Goal: Information Seeking & Learning: Learn about a topic

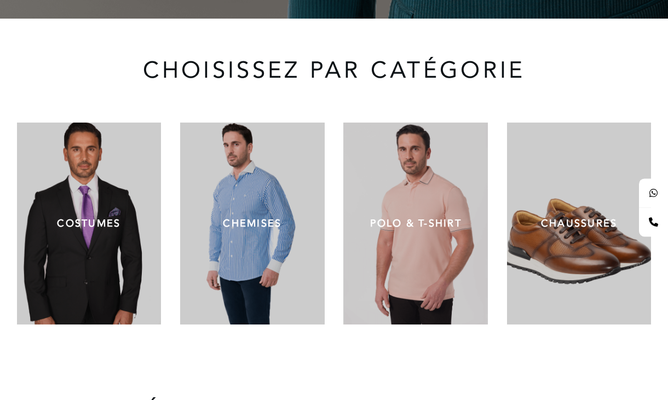
scroll to position [456, 0]
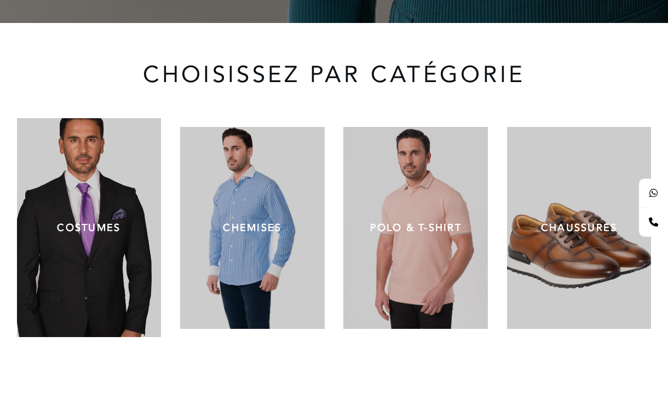
click at [98, 221] on p "COSTUMES" at bounding box center [89, 228] width 112 height 15
click at [96, 221] on p "COSTUMES" at bounding box center [89, 228] width 112 height 15
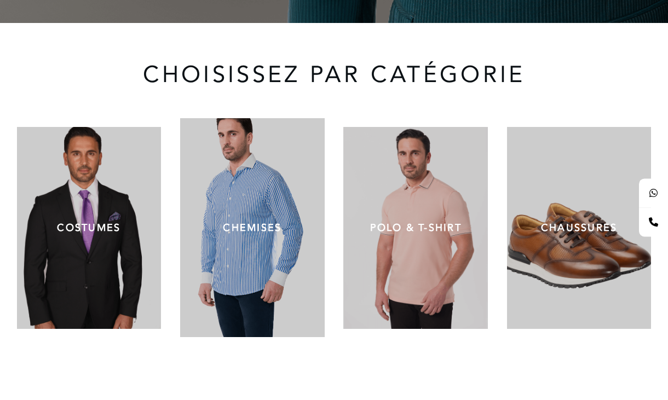
click at [254, 221] on p "CHEMISES" at bounding box center [252, 228] width 112 height 15
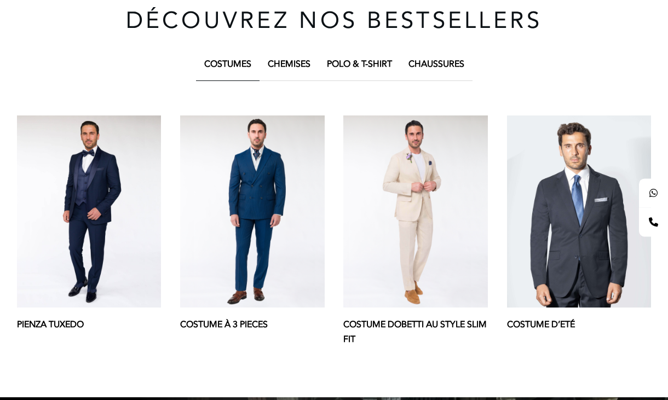
scroll to position [850, 0]
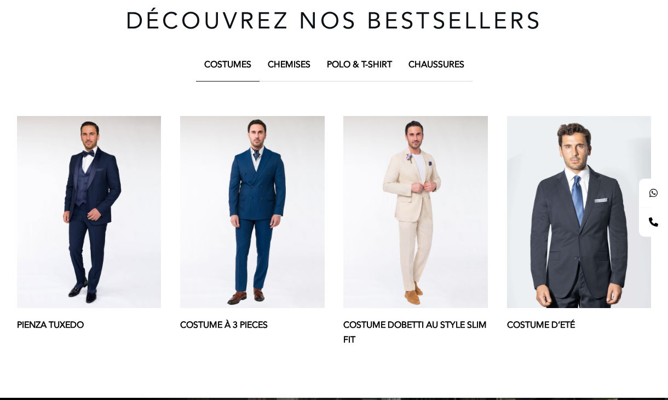
click at [240, 318] on p "Costume à 3 pieces" at bounding box center [252, 325] width 144 height 15
click at [411, 318] on p "Costume Dobetti au Style Slim Fit" at bounding box center [415, 333] width 144 height 30
click at [408, 133] on img at bounding box center [415, 212] width 144 height 193
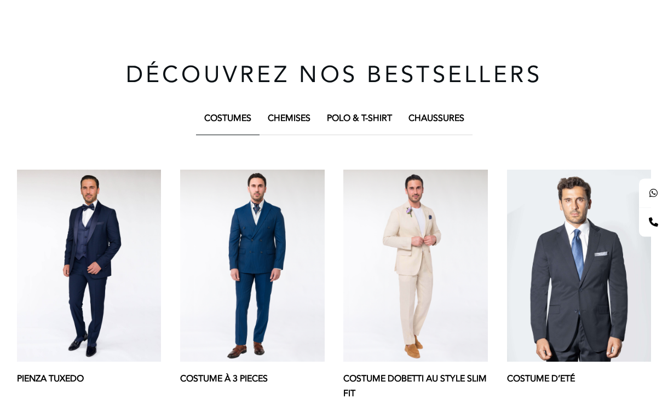
scroll to position [803, 0]
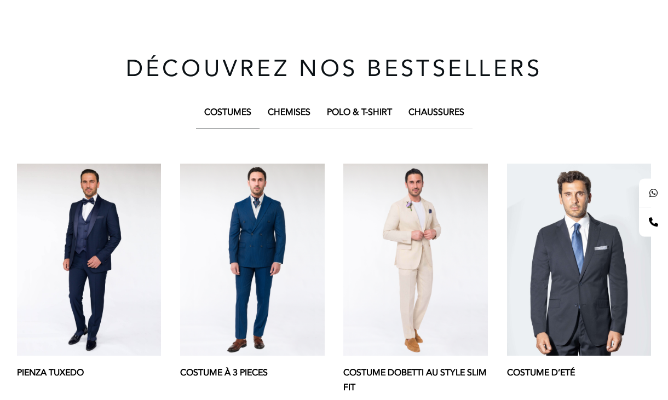
click at [236, 105] on div "COSTUMES" at bounding box center [227, 112] width 47 height 15
click at [258, 192] on img at bounding box center [252, 260] width 144 height 193
click at [404, 254] on img at bounding box center [415, 260] width 144 height 193
click at [297, 105] on div "Chemises" at bounding box center [289, 112] width 43 height 15
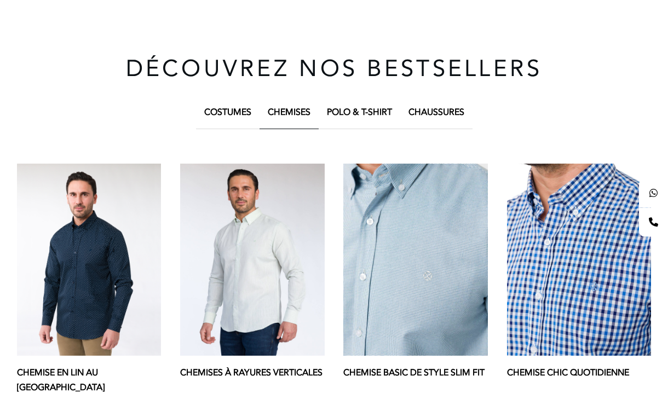
click at [134, 170] on img at bounding box center [89, 260] width 144 height 193
click at [240, 195] on img at bounding box center [252, 260] width 144 height 193
click at [417, 260] on img at bounding box center [415, 260] width 144 height 193
click at [427, 233] on img at bounding box center [415, 260] width 144 height 193
click at [529, 164] on img at bounding box center [579, 260] width 144 height 193
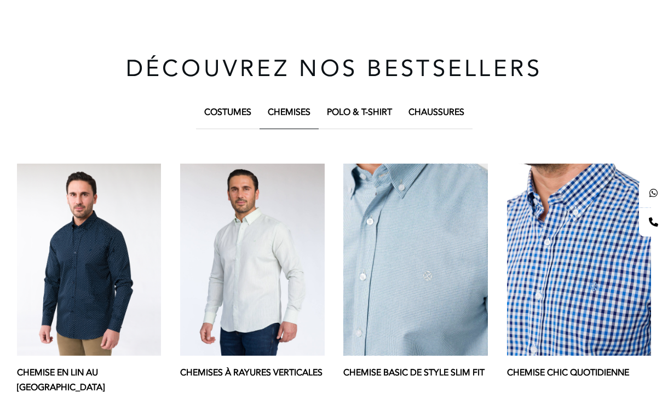
click at [251, 217] on img at bounding box center [252, 260] width 144 height 193
click at [217, 366] on p "Chemises à Rayures Verticales" at bounding box center [252, 373] width 144 height 15
click at [96, 366] on p "Chemise en Lin au [GEOGRAPHIC_DATA]" at bounding box center [89, 381] width 144 height 30
click at [74, 227] on img at bounding box center [89, 260] width 144 height 193
click at [265, 196] on img at bounding box center [252, 260] width 144 height 193
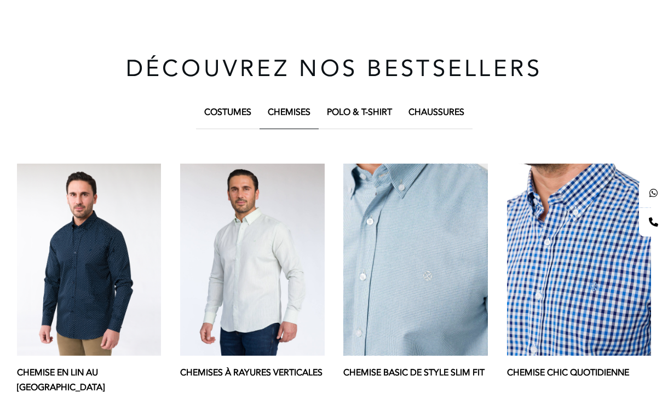
click at [396, 164] on img at bounding box center [415, 260] width 144 height 193
click at [548, 164] on img at bounding box center [579, 260] width 144 height 193
click at [555, 366] on p "Chemise Chic Quotidienne" at bounding box center [579, 373] width 144 height 15
